Goal: Task Accomplishment & Management: Complete application form

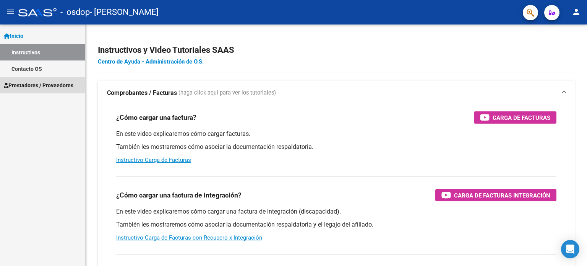
click at [41, 81] on span "Prestadores / Proveedores" at bounding box center [39, 85] width 70 height 8
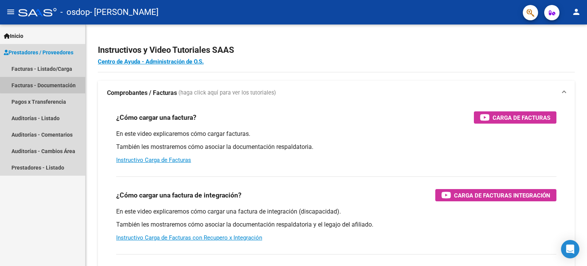
click at [47, 84] on link "Facturas - Documentación" at bounding box center [42, 85] width 85 height 16
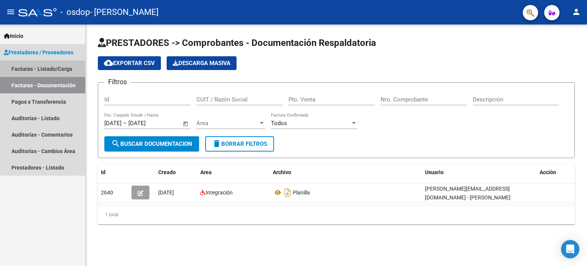
click at [59, 71] on link "Facturas - Listado/Carga" at bounding box center [42, 68] width 85 height 16
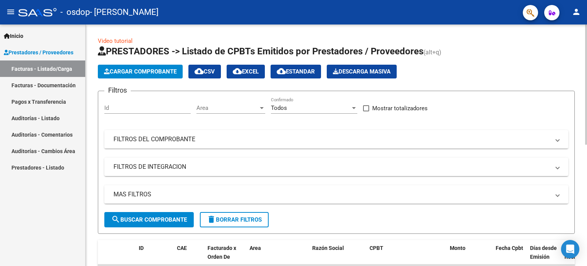
scroll to position [241, 0]
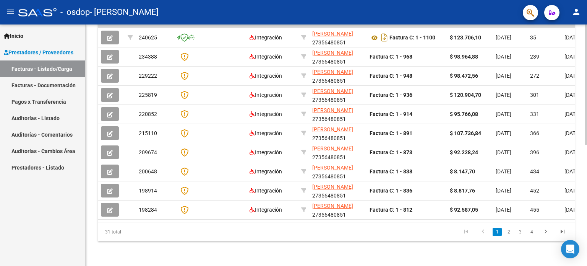
click at [586, 262] on div at bounding box center [586, 144] width 2 height 241
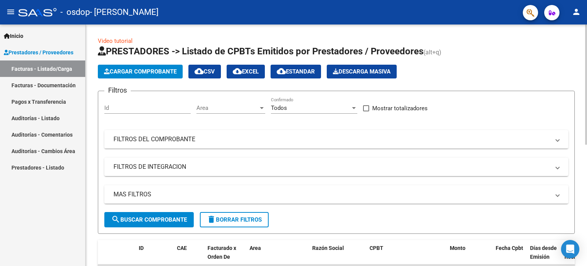
click at [586, 35] on div at bounding box center [586, 144] width 2 height 241
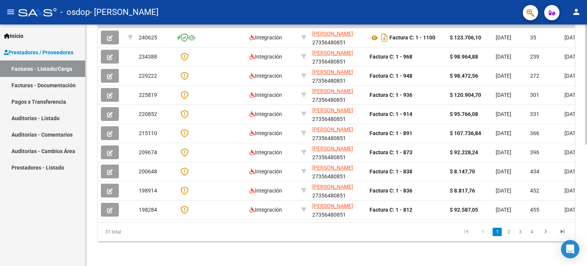
click at [586, 188] on div at bounding box center [586, 144] width 2 height 241
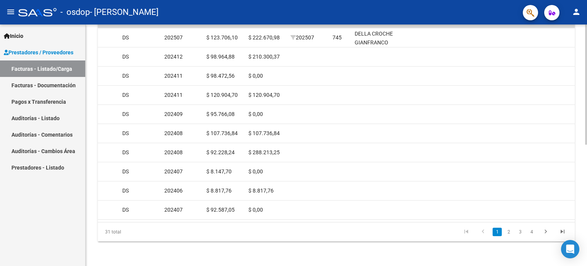
scroll to position [0, 0]
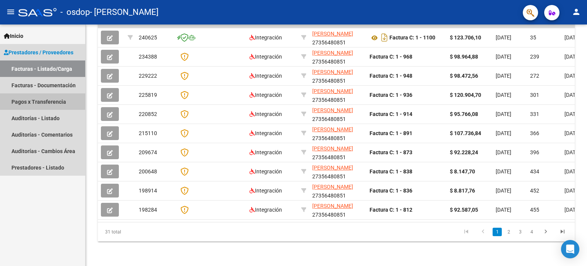
click at [21, 102] on link "Pagos x Transferencia" at bounding box center [42, 101] width 85 height 16
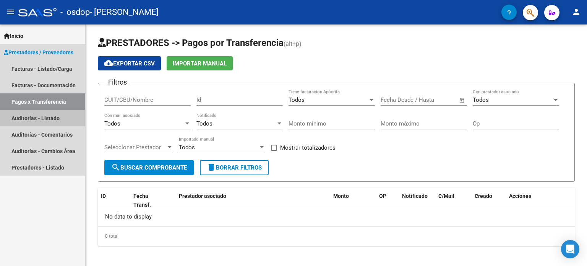
click at [58, 120] on link "Auditorías - Listado" at bounding box center [42, 118] width 85 height 16
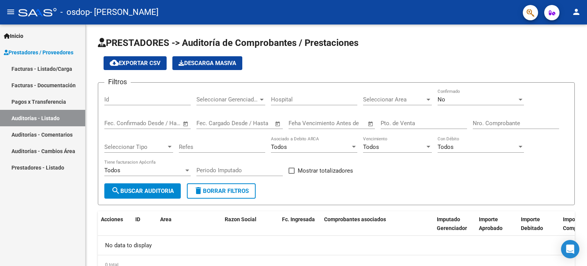
click at [52, 70] on link "Facturas - Listado/Carga" at bounding box center [42, 68] width 85 height 16
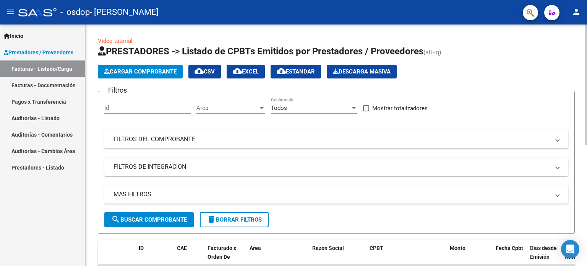
scroll to position [241, 0]
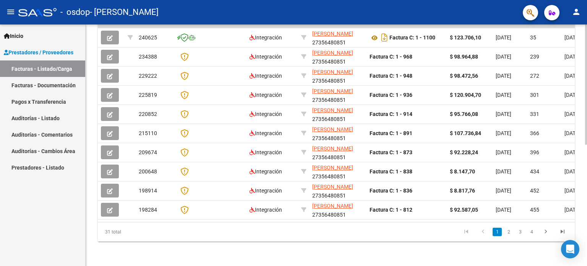
click at [586, 225] on div at bounding box center [586, 144] width 2 height 241
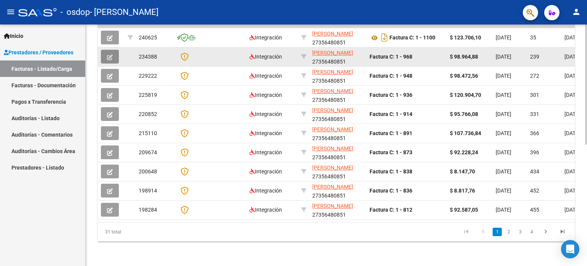
click at [109, 54] on icon "button" at bounding box center [110, 57] width 6 height 6
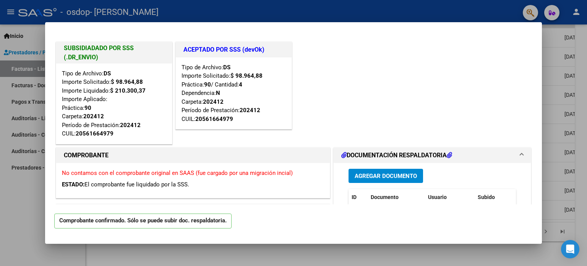
click at [565, 59] on div at bounding box center [293, 133] width 587 height 266
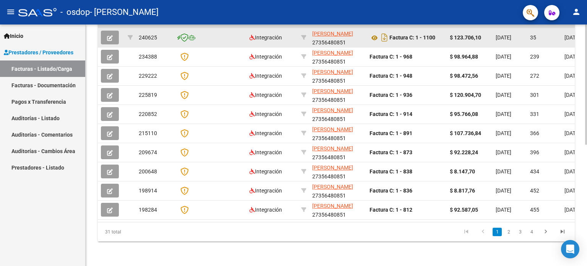
click at [104, 32] on button "button" at bounding box center [110, 38] width 18 height 14
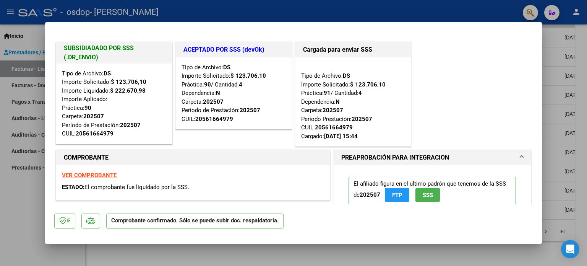
click at [549, 138] on div at bounding box center [293, 133] width 587 height 266
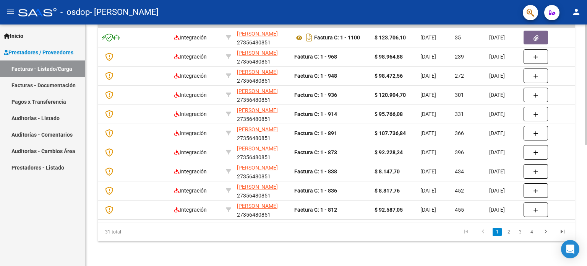
scroll to position [0, 248]
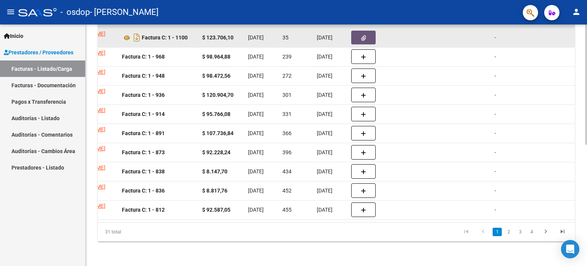
click at [364, 36] on icon "button" at bounding box center [363, 38] width 5 height 6
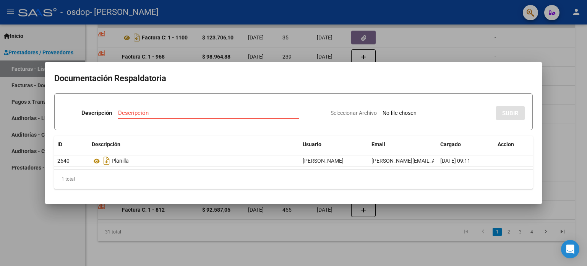
click at [407, 41] on div at bounding box center [293, 133] width 587 height 266
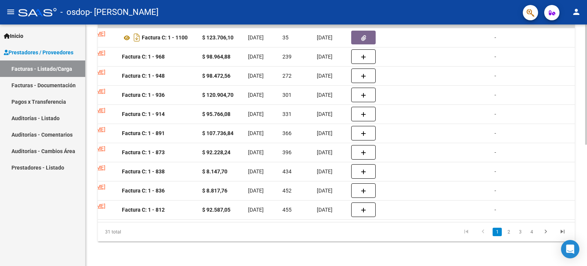
scroll to position [0, 0]
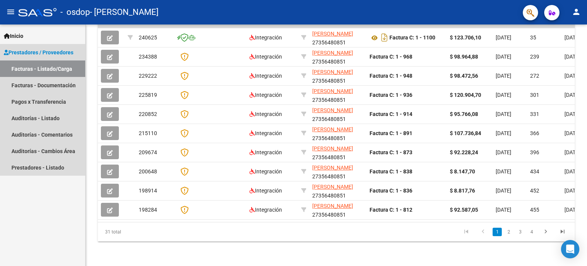
click at [47, 50] on span "Prestadores / Proveedores" at bounding box center [39, 52] width 70 height 8
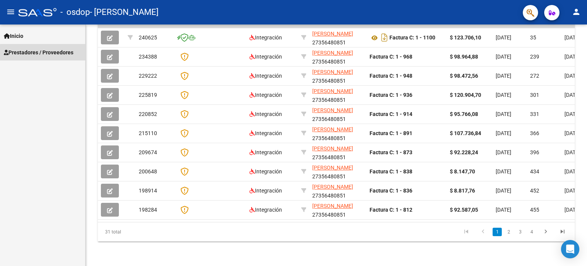
click at [47, 55] on span "Prestadores / Proveedores" at bounding box center [39, 52] width 70 height 8
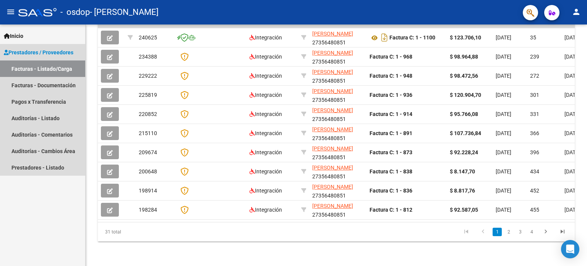
click at [50, 71] on link "Facturas - Listado/Carga" at bounding box center [42, 68] width 85 height 16
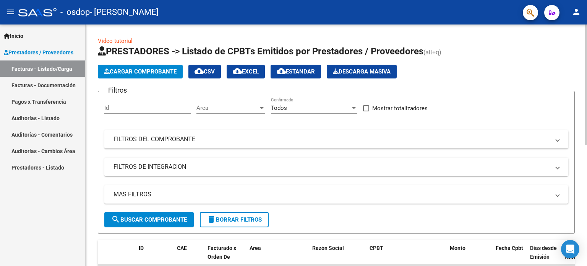
click at [586, 45] on div at bounding box center [586, 144] width 2 height 241
click at [586, 45] on div at bounding box center [586, 84] width 2 height 120
click at [152, 68] on span "Cargar Comprobante" at bounding box center [140, 71] width 73 height 7
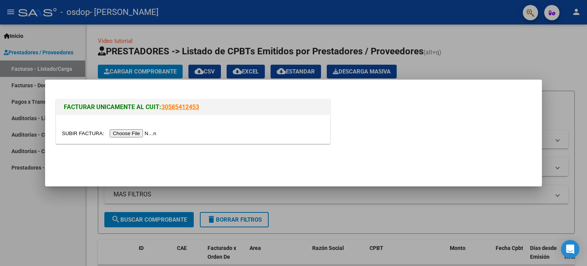
click at [149, 133] on input "file" at bounding box center [110, 133] width 97 height 8
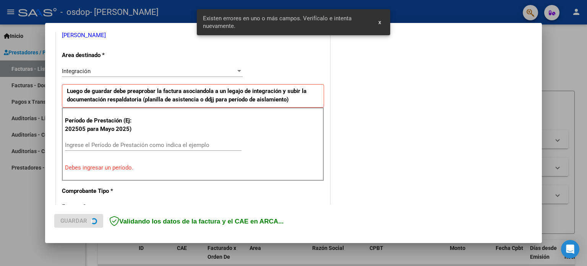
scroll to position [165, 0]
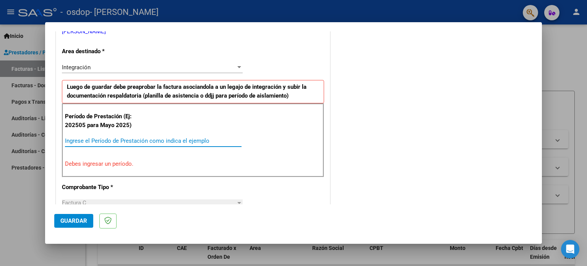
click at [143, 140] on input "Ingrese el Período de Prestación como indica el ejemplo" at bounding box center [153, 140] width 177 height 7
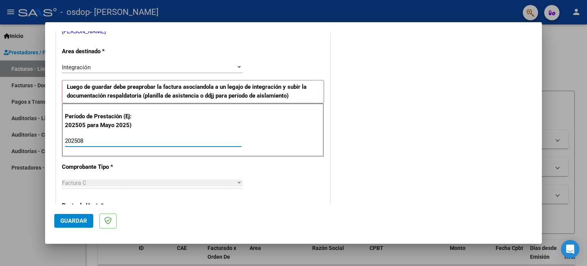
type input "202508"
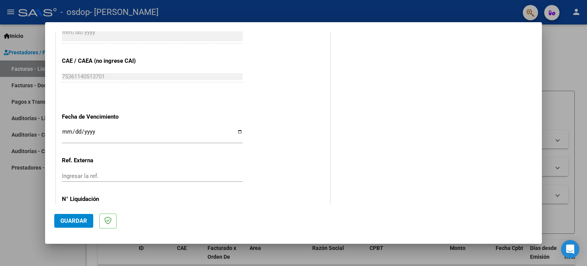
scroll to position [499, 0]
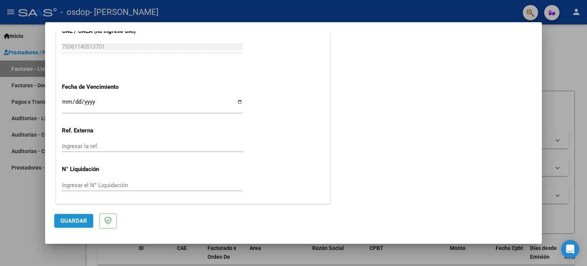
click at [75, 221] on span "Guardar" at bounding box center [73, 220] width 27 height 7
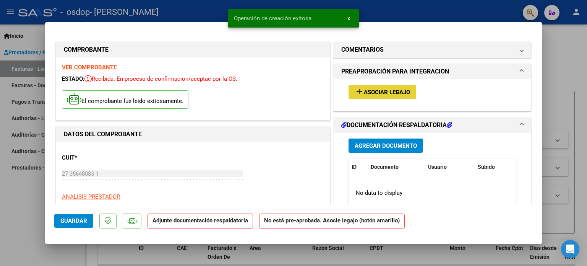
click at [394, 91] on span "Asociar Legajo" at bounding box center [387, 92] width 46 height 7
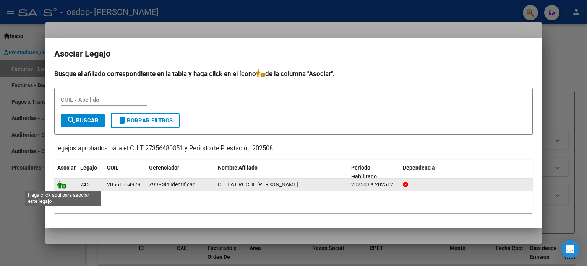
click at [63, 185] on icon at bounding box center [61, 184] width 9 height 8
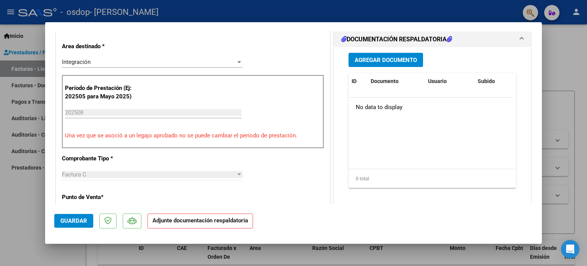
scroll to position [200, 0]
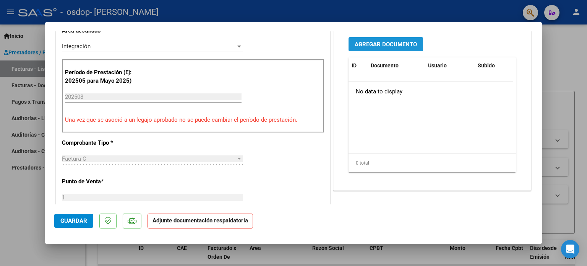
click at [397, 47] on button "Agregar Documento" at bounding box center [385, 44] width 75 height 14
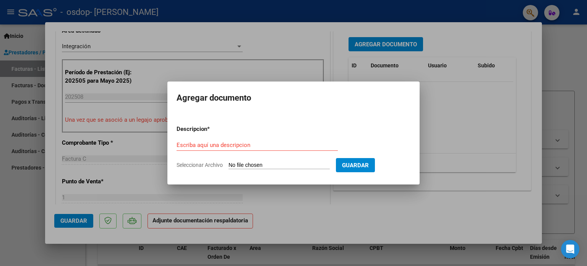
click at [254, 163] on input "Seleccionar Archivo" at bounding box center [278, 165] width 101 height 7
type input "C:\fakepath\[PERSON_NAME][DATE].pdf"
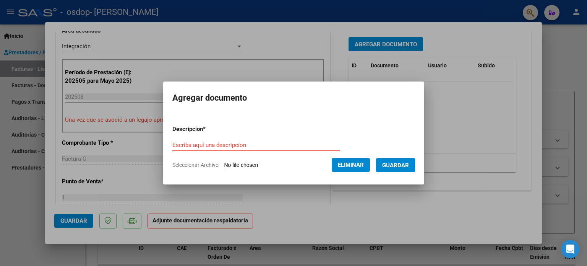
click at [226, 142] on input "Escriba aquí una descripcion" at bounding box center [255, 144] width 167 height 7
type input "planilla asistencia"
click at [389, 162] on button "Guardar" at bounding box center [395, 165] width 39 height 14
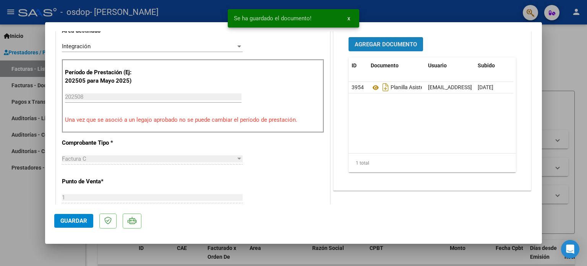
click at [384, 46] on span "Agregar Documento" at bounding box center [386, 44] width 62 height 7
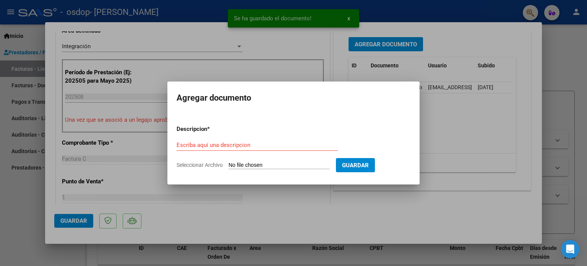
click at [280, 163] on input "Seleccionar Archivo" at bounding box center [278, 165] width 101 height 7
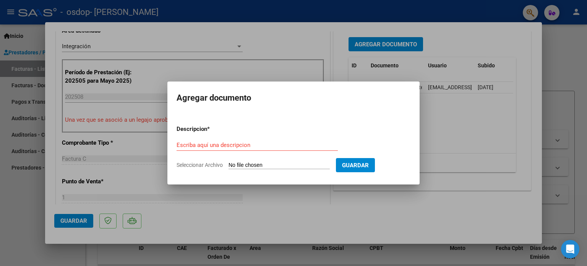
type input "C:\fakepath\Autorizacion Della Croche 2025 fono.jpeg"
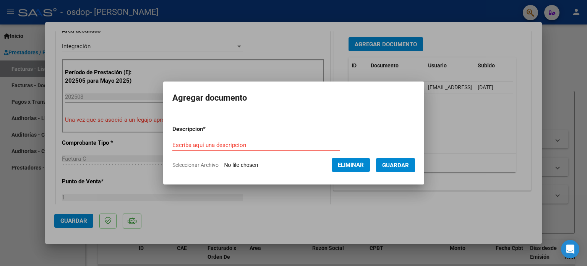
click at [225, 146] on input "Escriba aquí una descripcion" at bounding box center [255, 144] width 167 height 7
type input "autorizacion"
click at [402, 165] on span "Guardar" at bounding box center [395, 165] width 27 height 7
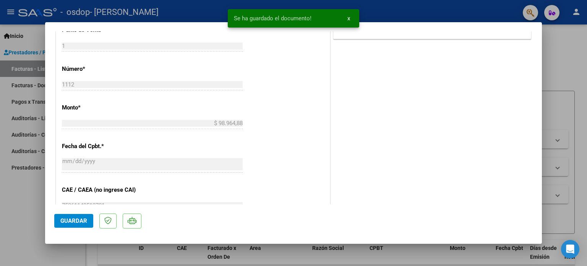
scroll to position [502, 0]
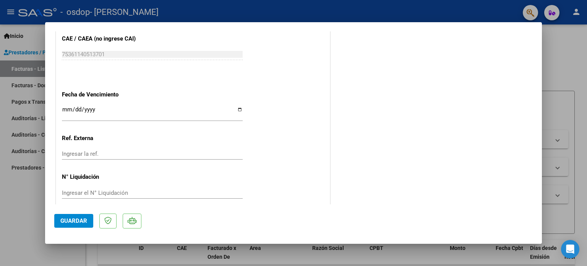
click at [76, 223] on span "Guardar" at bounding box center [73, 220] width 27 height 7
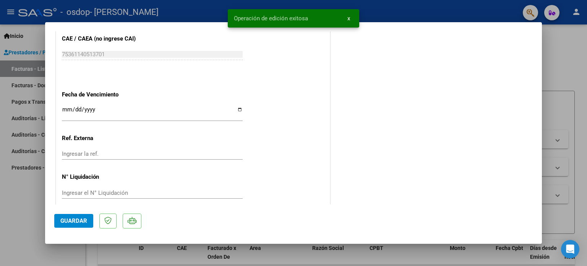
click at [33, 214] on div at bounding box center [293, 133] width 587 height 266
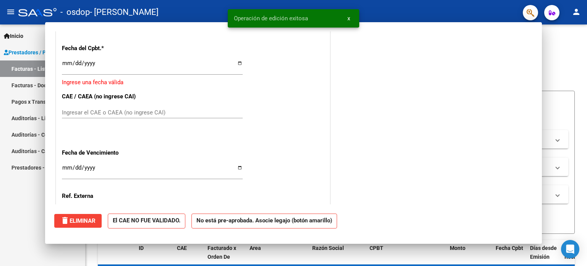
scroll to position [0, 0]
